Goal: Check status

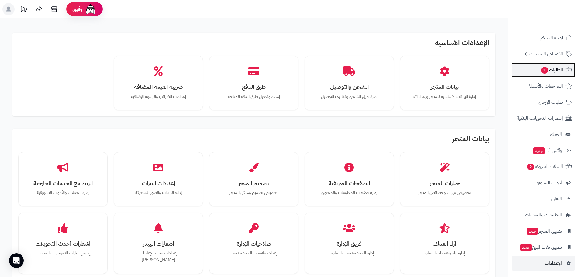
click at [545, 71] on span "1" at bounding box center [544, 70] width 7 height 7
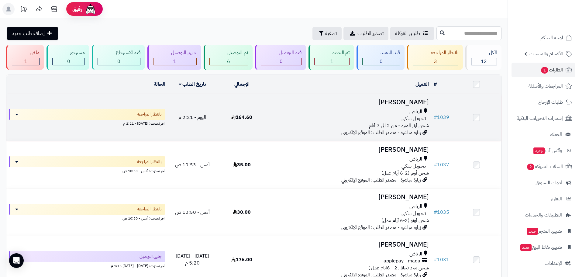
click at [403, 103] on h3 "[PERSON_NAME]" at bounding box center [349, 102] width 160 height 7
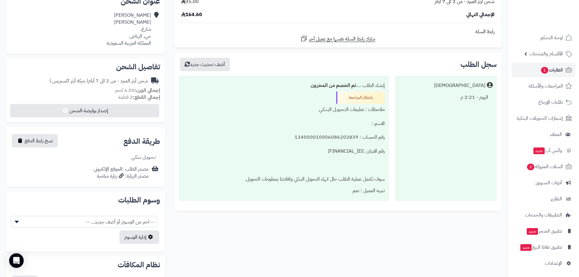
scroll to position [152, 0]
